Goal: Complete application form

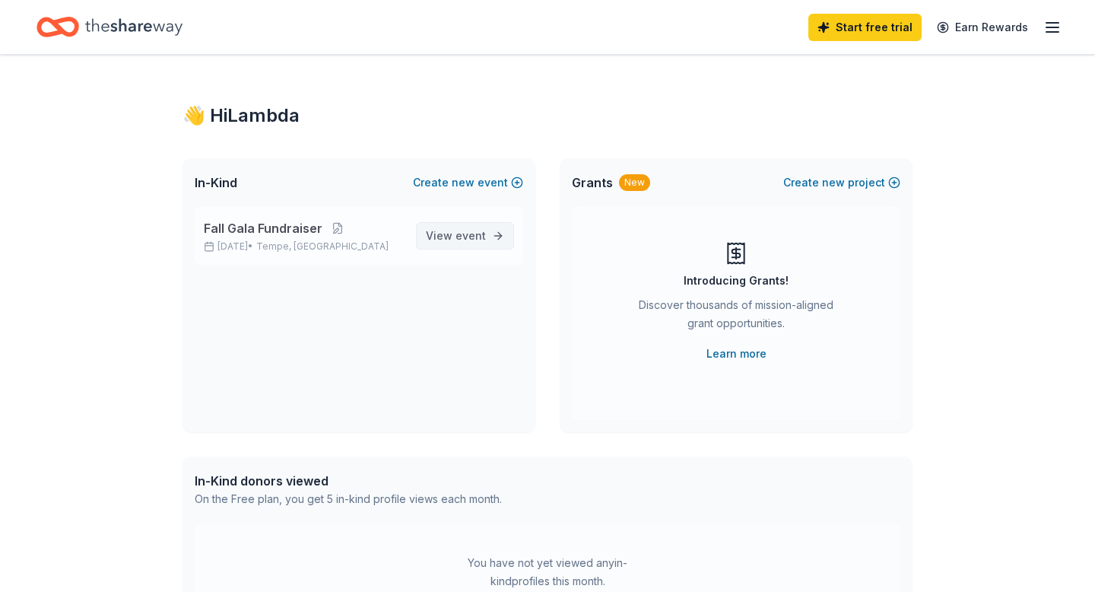
click at [465, 242] on span "event" at bounding box center [471, 235] width 30 height 13
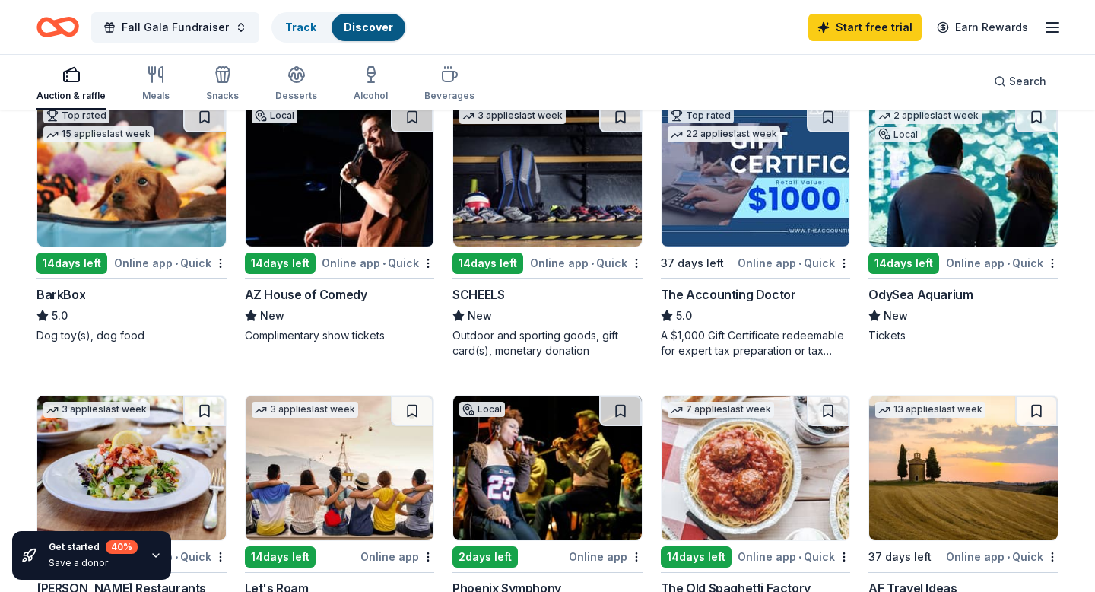
scroll to position [435, 0]
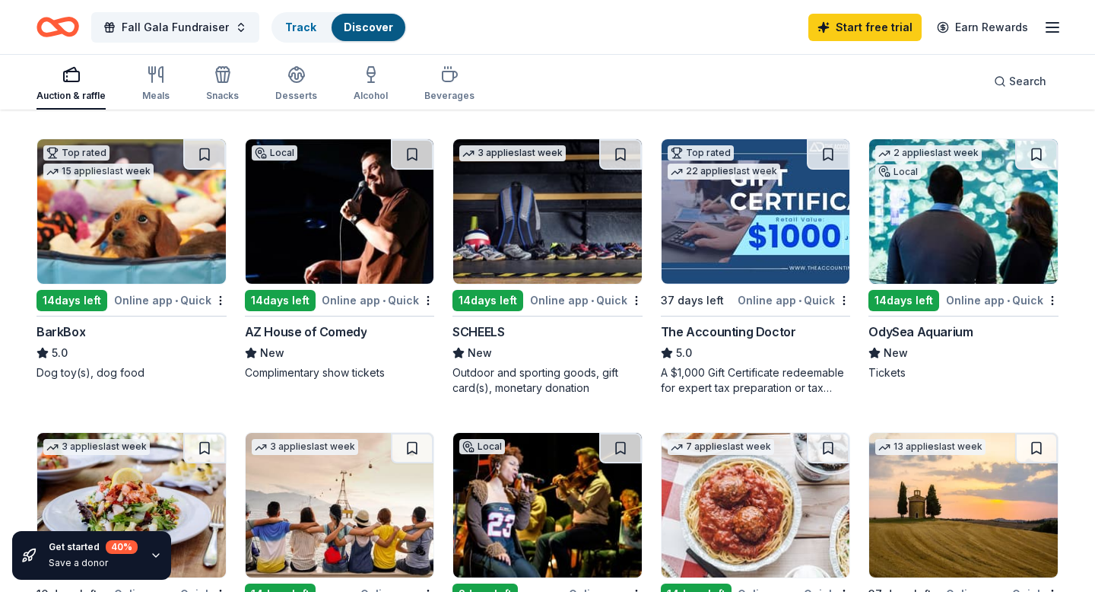
click at [141, 245] on img at bounding box center [131, 211] width 189 height 145
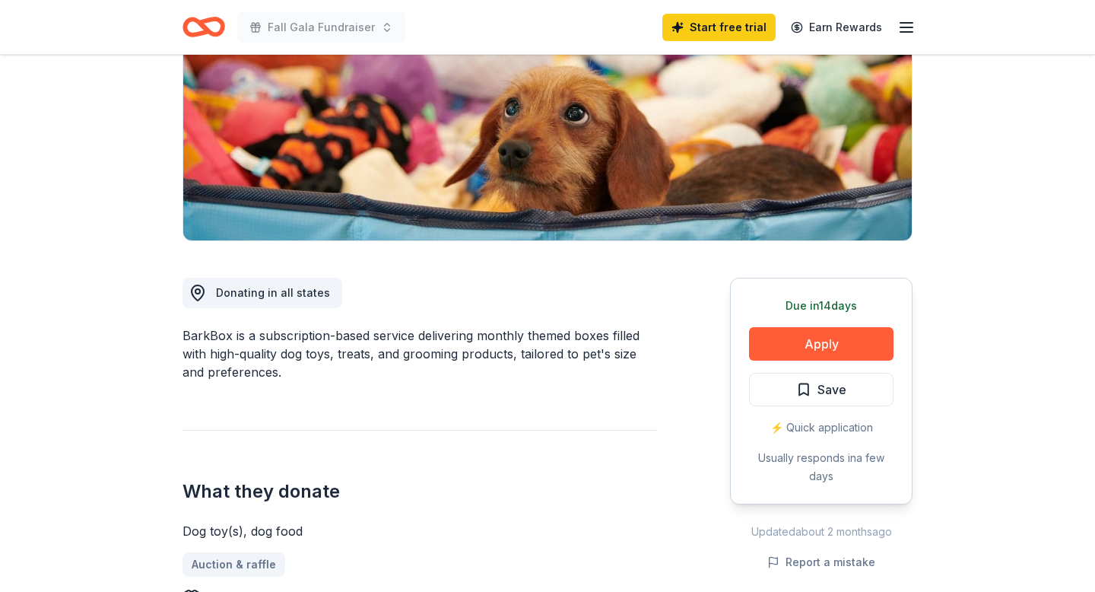
scroll to position [255, 0]
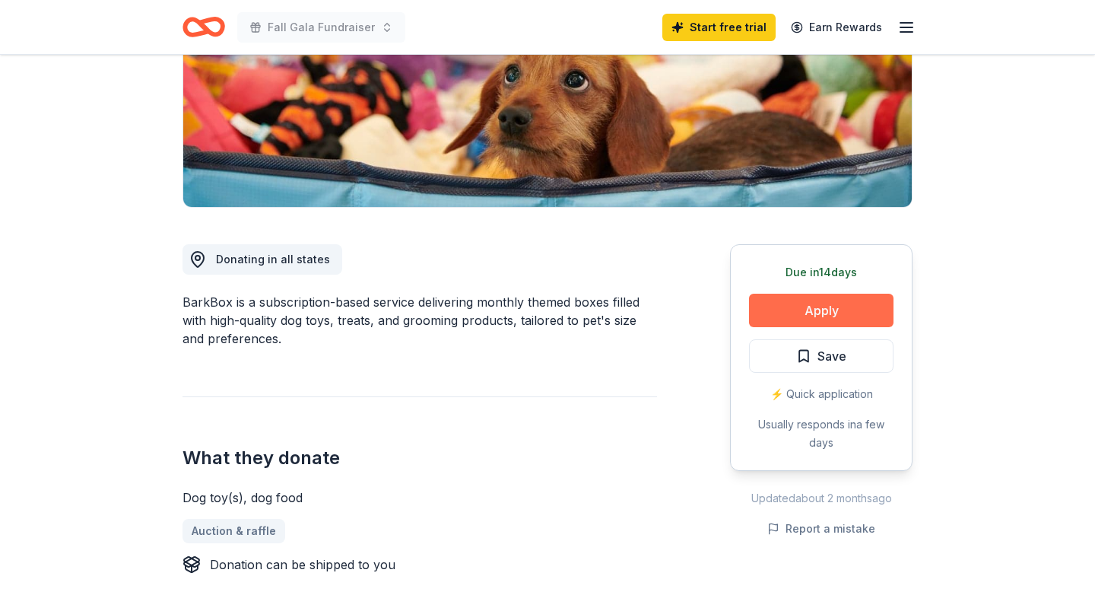
click at [792, 309] on button "Apply" at bounding box center [821, 310] width 145 height 33
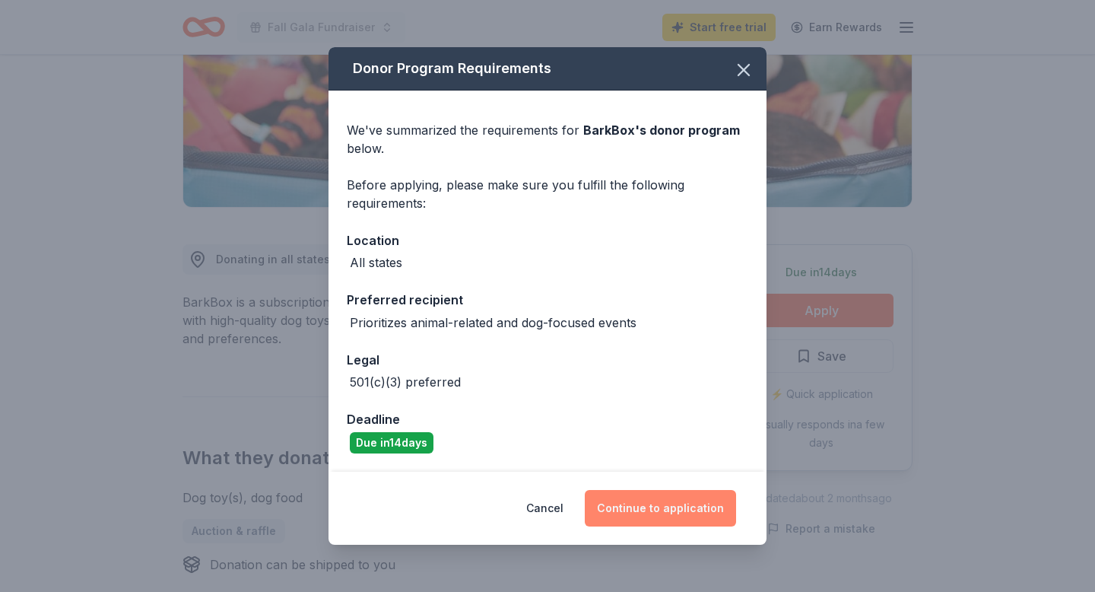
click at [650, 507] on button "Continue to application" at bounding box center [660, 508] width 151 height 37
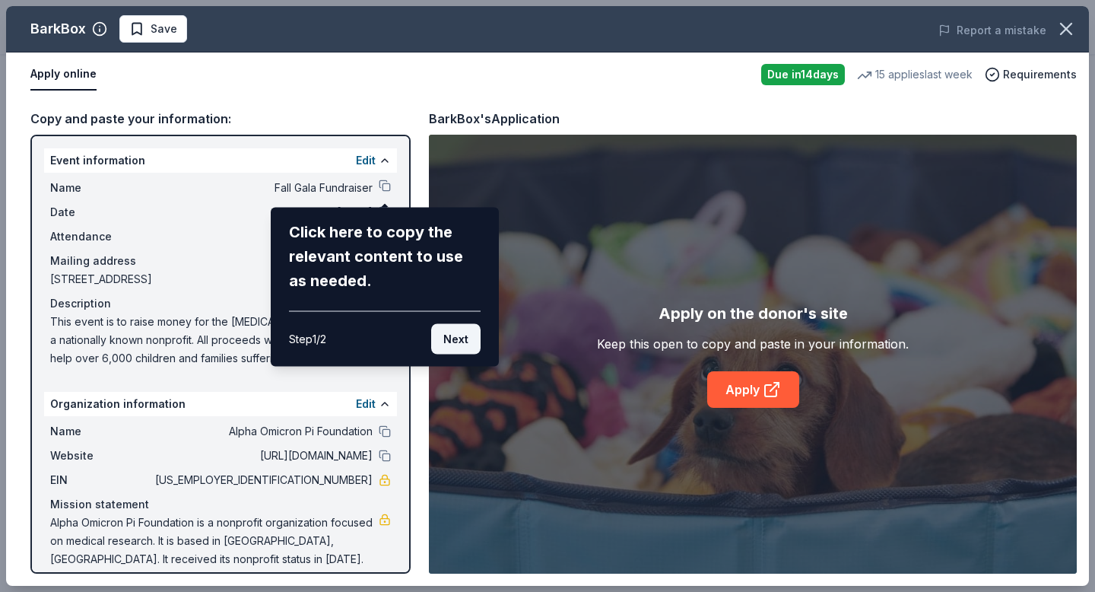
click at [454, 340] on button "Next" at bounding box center [455, 339] width 49 height 30
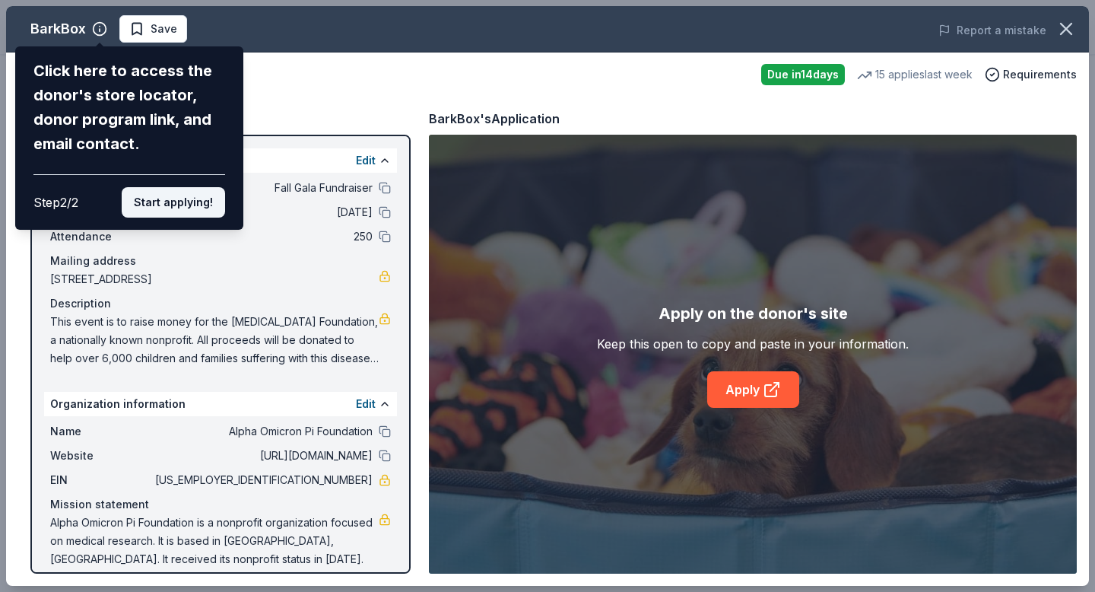
click at [151, 202] on button "Start applying!" at bounding box center [173, 202] width 103 height 30
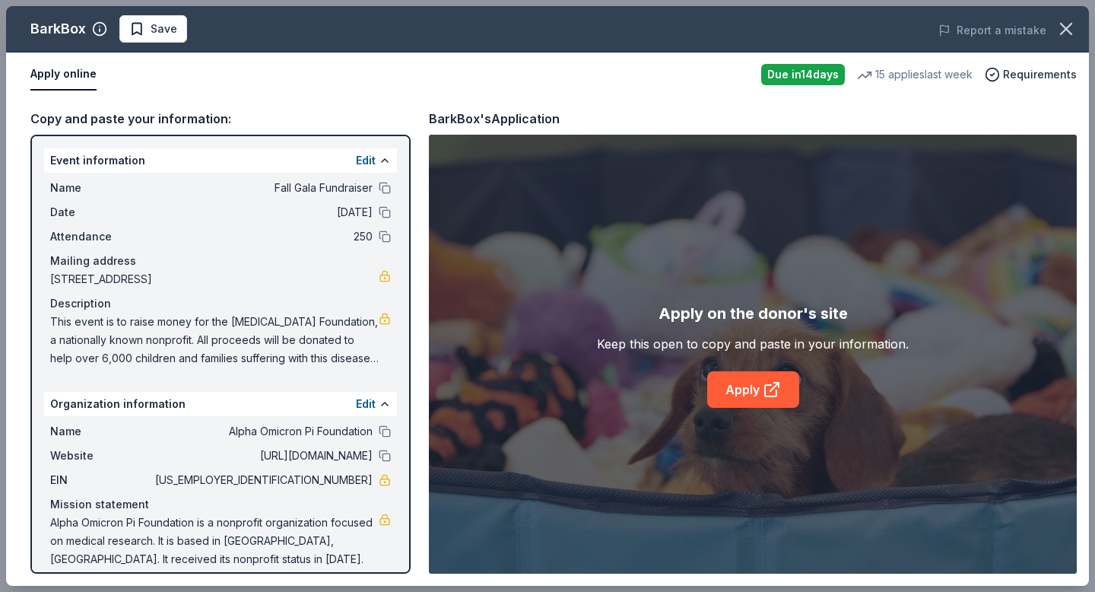
click at [755, 384] on div "BarkBox Save Report a mistake Apply online Due [DATE] 15 applies last week Requ…" at bounding box center [547, 296] width 1083 height 580
click at [745, 383] on link "Apply" at bounding box center [753, 389] width 92 height 37
